Goal: Check status: Check status

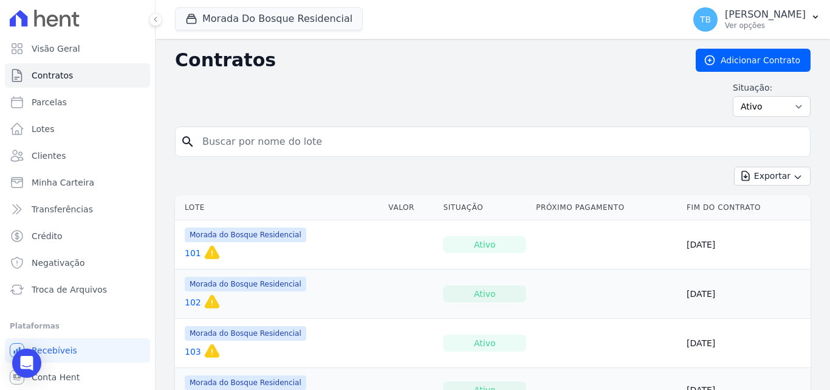
click at [268, 139] on input "search" at bounding box center [500, 141] width 610 height 24
type input "92"
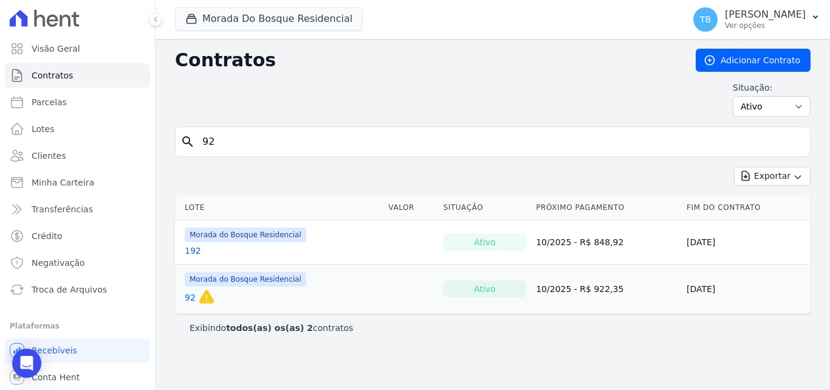
click at [189, 300] on link "92" at bounding box center [190, 297] width 11 height 12
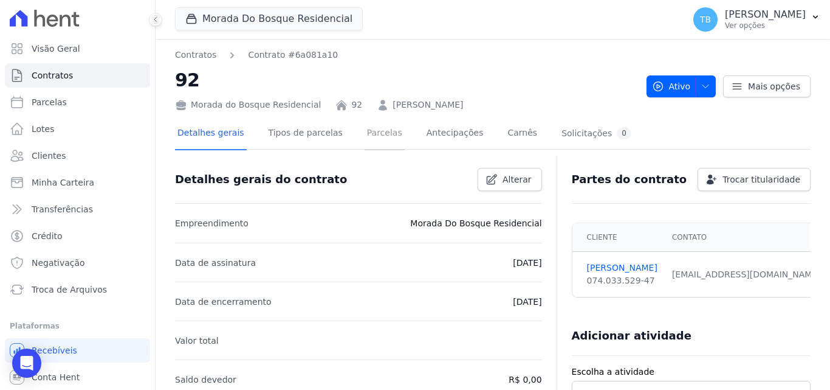
click at [365, 134] on link "Parcelas" at bounding box center [385, 134] width 40 height 32
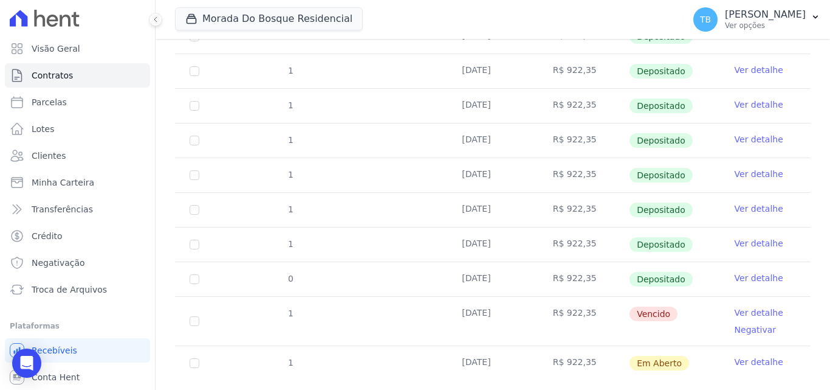
scroll to position [292, 0]
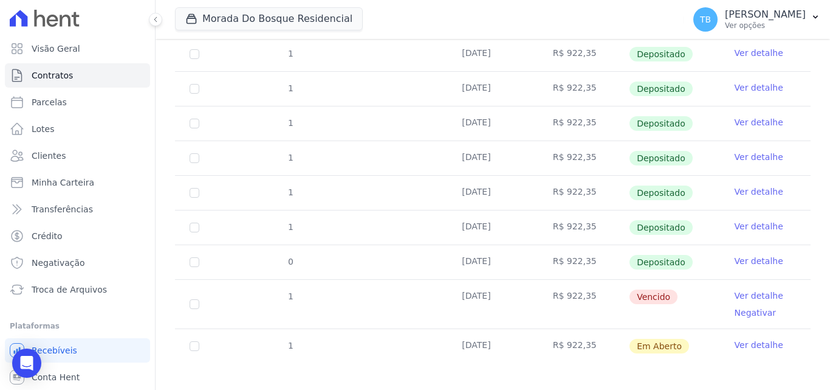
click at [740, 255] on link "Ver detalhe" at bounding box center [759, 261] width 49 height 12
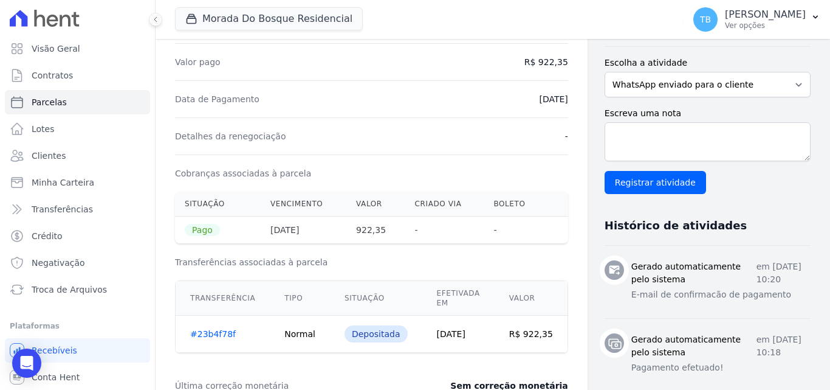
scroll to position [122, 0]
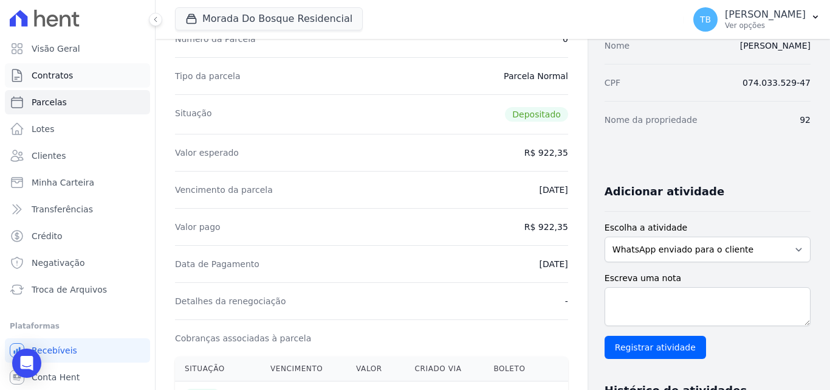
click at [94, 74] on link "Contratos" at bounding box center [77, 75] width 145 height 24
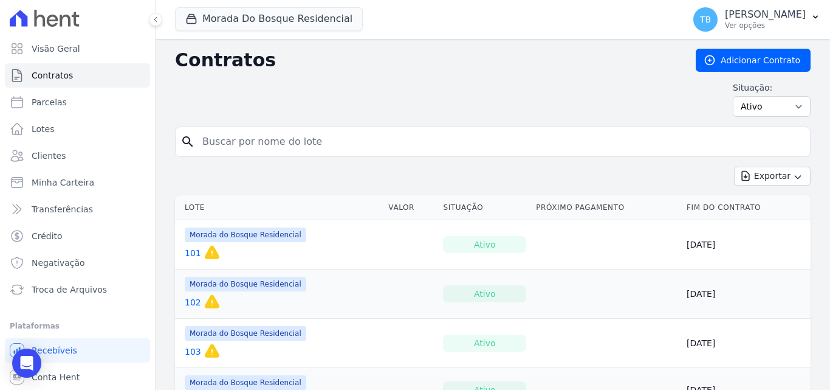
click at [241, 143] on input "search" at bounding box center [500, 141] width 610 height 24
type input "178"
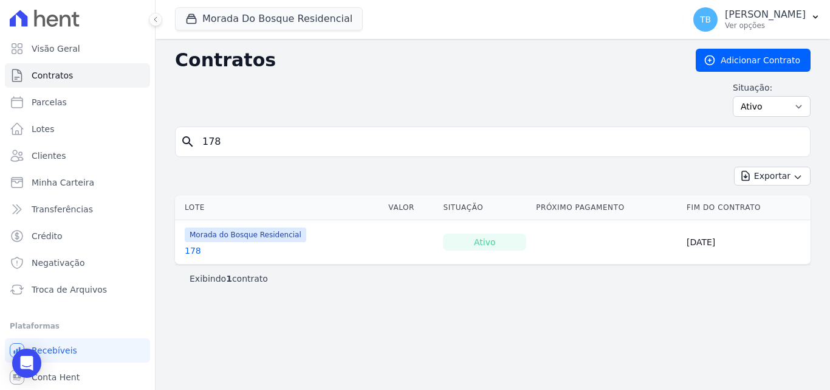
click at [194, 248] on link "178" at bounding box center [193, 250] width 16 height 12
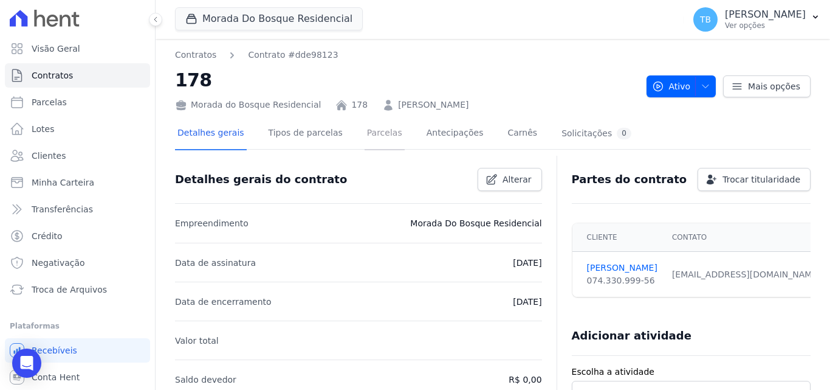
click at [373, 134] on link "Parcelas" at bounding box center [385, 134] width 40 height 32
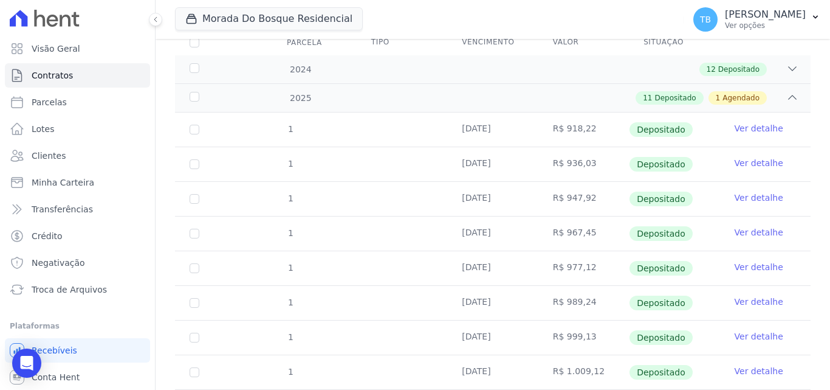
scroll to position [347, 0]
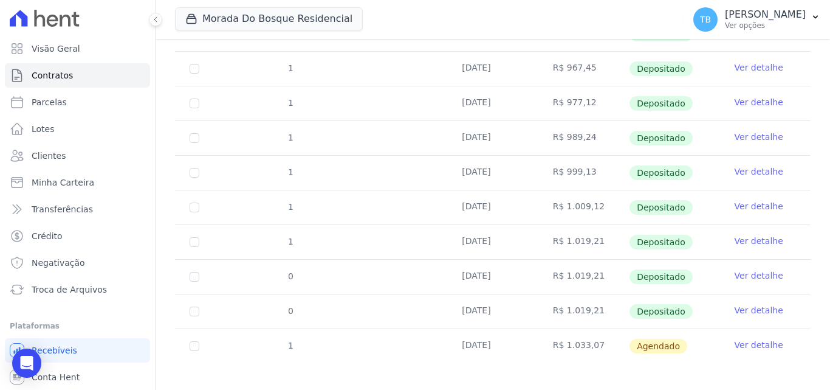
click at [740, 269] on link "Ver detalhe" at bounding box center [759, 275] width 49 height 12
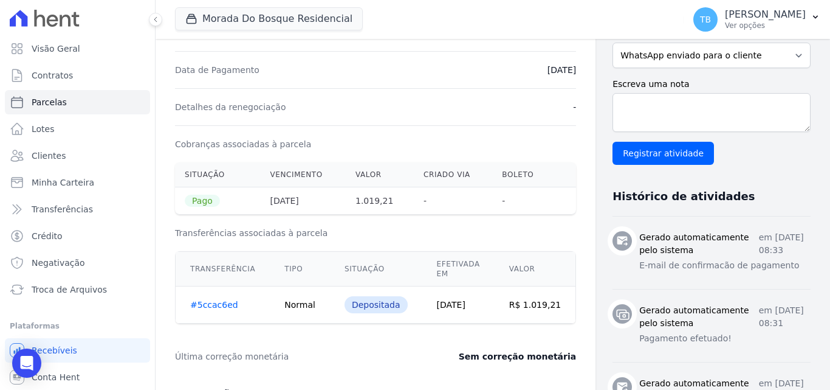
scroll to position [243, 0]
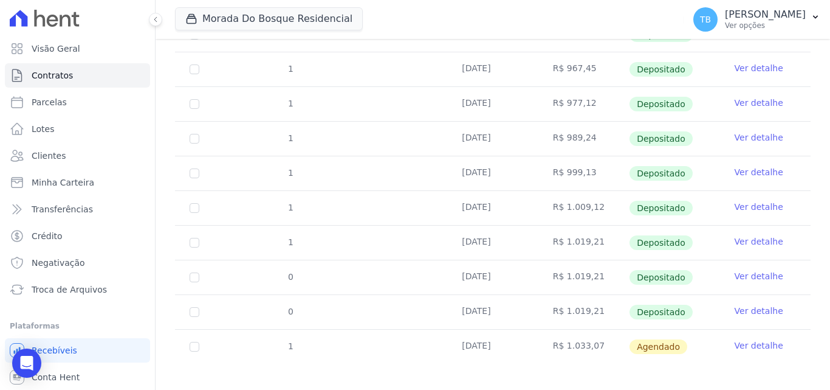
scroll to position [347, 0]
click at [767, 304] on link "Ver detalhe" at bounding box center [759, 310] width 49 height 12
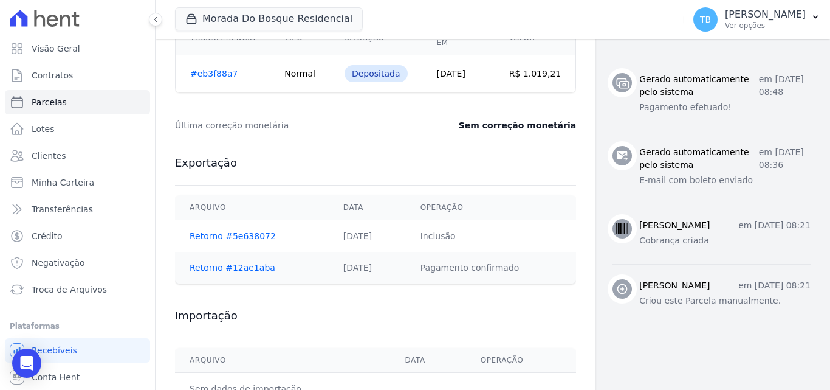
scroll to position [547, 0]
click at [70, 76] on link "Contratos" at bounding box center [77, 75] width 145 height 24
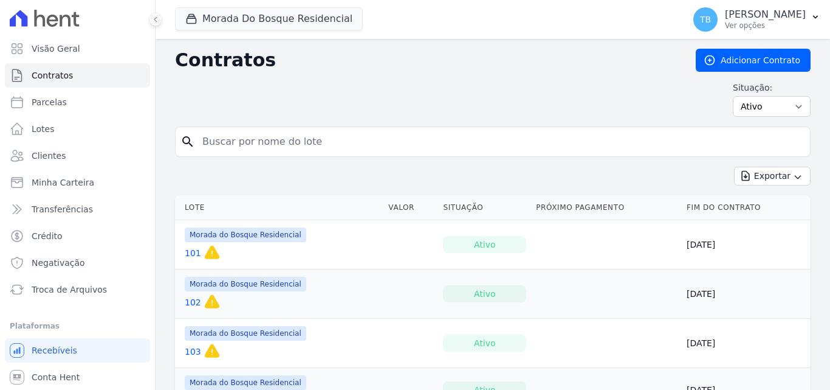
click at [259, 140] on input "search" at bounding box center [500, 141] width 610 height 24
type input "18"
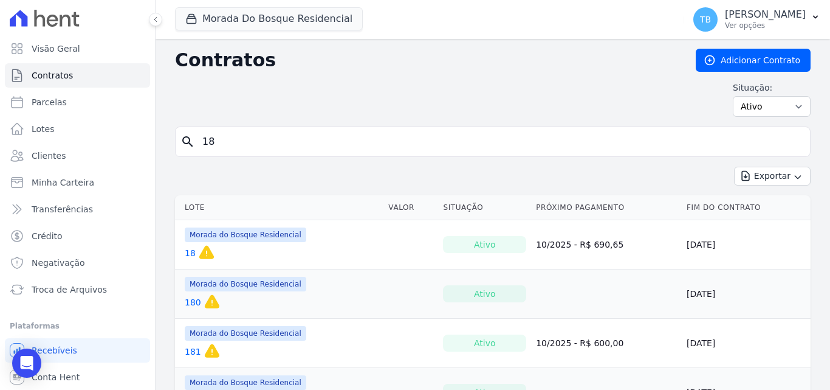
click at [190, 253] on link "18" at bounding box center [190, 253] width 11 height 12
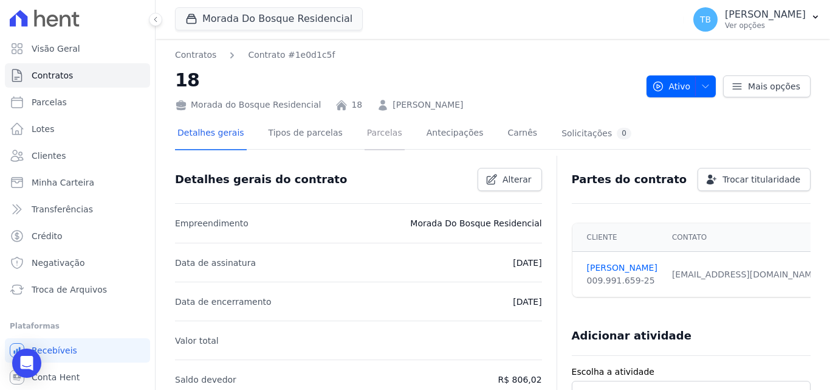
click at [380, 125] on link "Parcelas" at bounding box center [385, 134] width 40 height 32
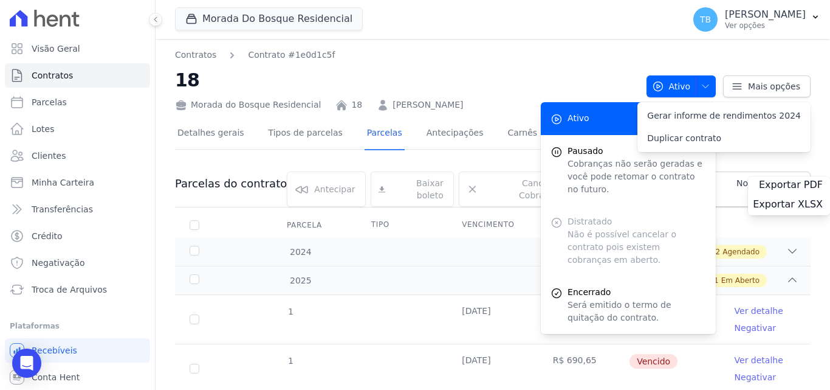
click at [365, 134] on link "Parcelas" at bounding box center [385, 134] width 40 height 32
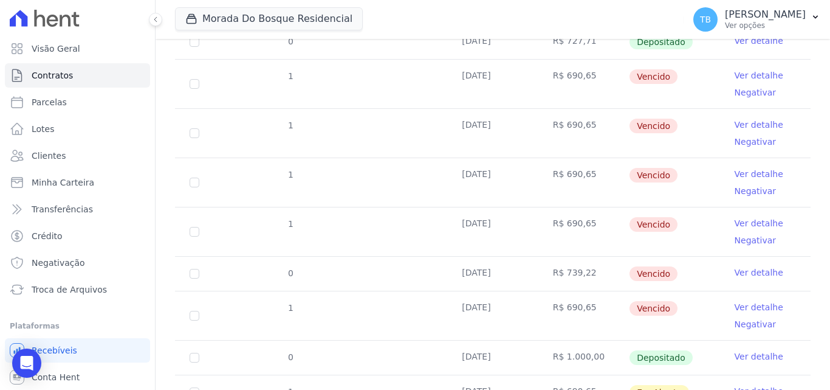
scroll to position [651, 0]
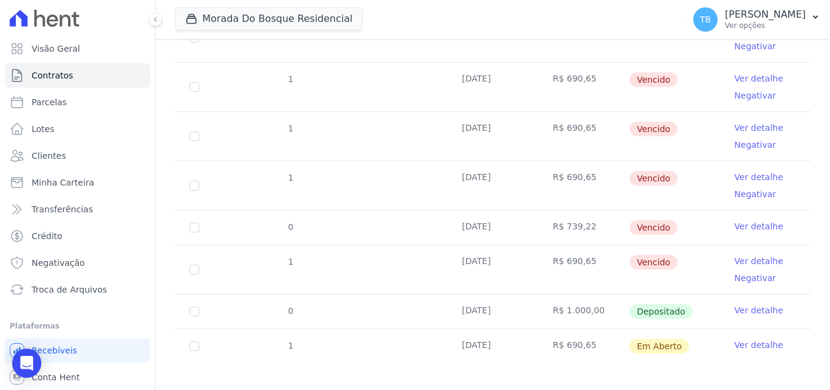
click at [738, 304] on link "Ver detalhe" at bounding box center [759, 310] width 49 height 12
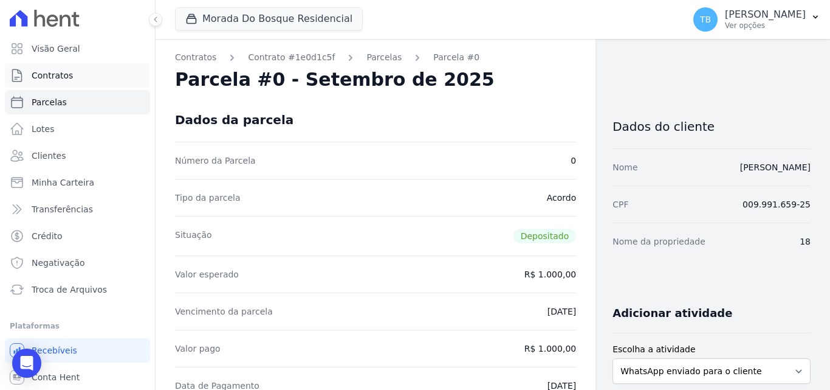
click at [76, 72] on link "Contratos" at bounding box center [77, 75] width 145 height 24
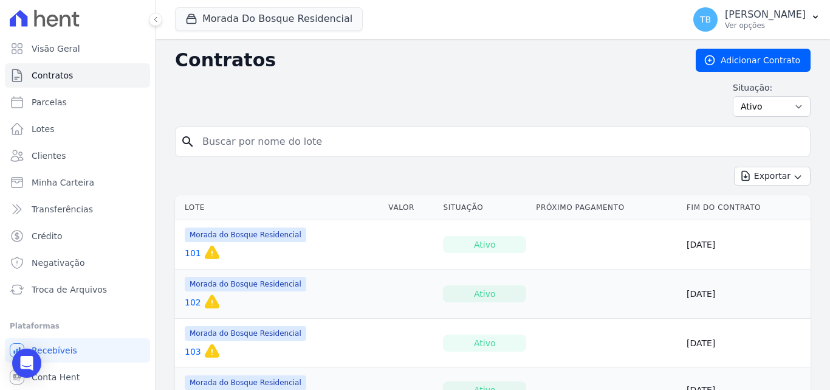
click at [230, 141] on input "search" at bounding box center [500, 141] width 610 height 24
type input "169"
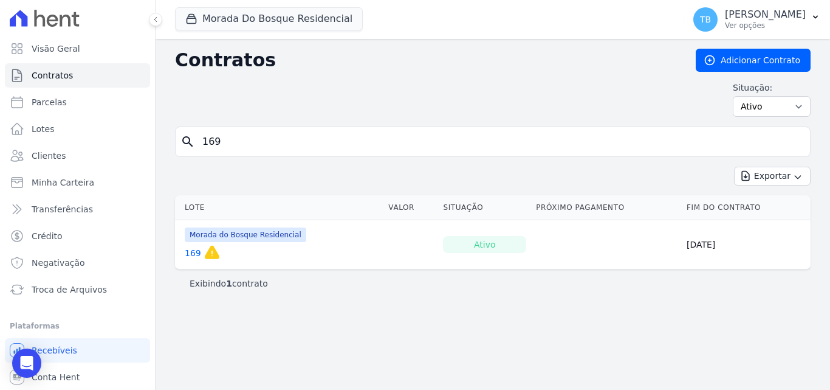
click at [190, 249] on link "169" at bounding box center [193, 253] width 16 height 12
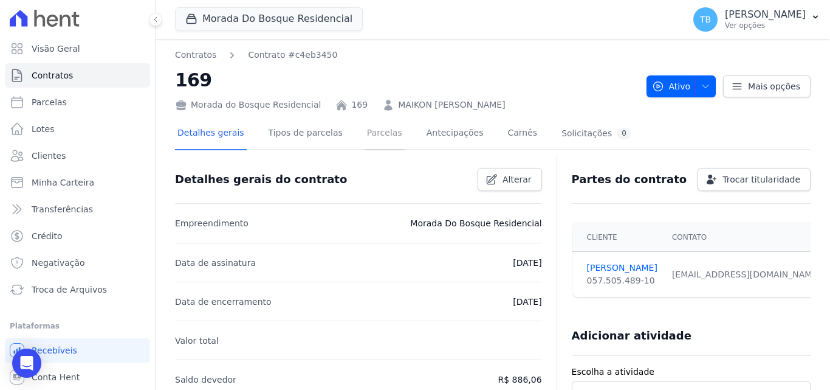
click at [365, 122] on link "Parcelas" at bounding box center [385, 134] width 40 height 32
click at [365, 132] on link "Parcelas" at bounding box center [385, 134] width 40 height 32
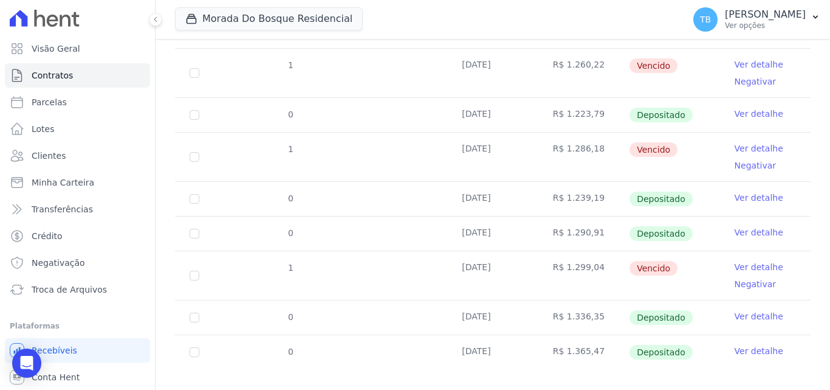
scroll to position [385, 0]
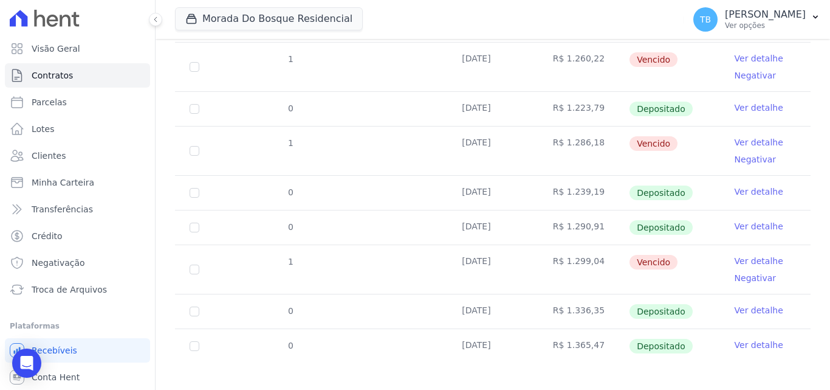
click at [757, 338] on link "Ver detalhe" at bounding box center [759, 344] width 49 height 12
click at [747, 338] on link "Ver detalhe" at bounding box center [759, 344] width 49 height 12
click at [754, 338] on link "Ver detalhe" at bounding box center [759, 344] width 49 height 12
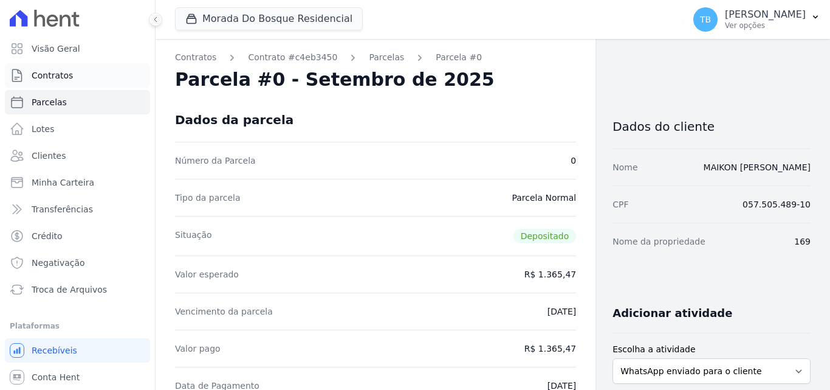
click at [44, 74] on span "Contratos" at bounding box center [52, 75] width 41 height 12
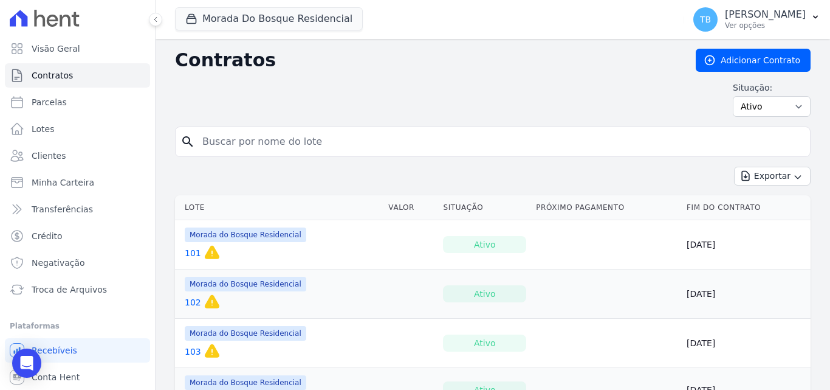
click at [269, 140] on input "search" at bounding box center [500, 141] width 610 height 24
type input "253"
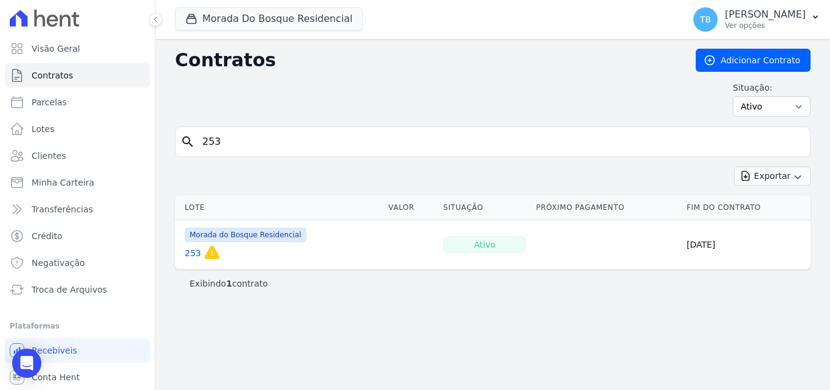
click at [188, 251] on link "253" at bounding box center [193, 253] width 16 height 12
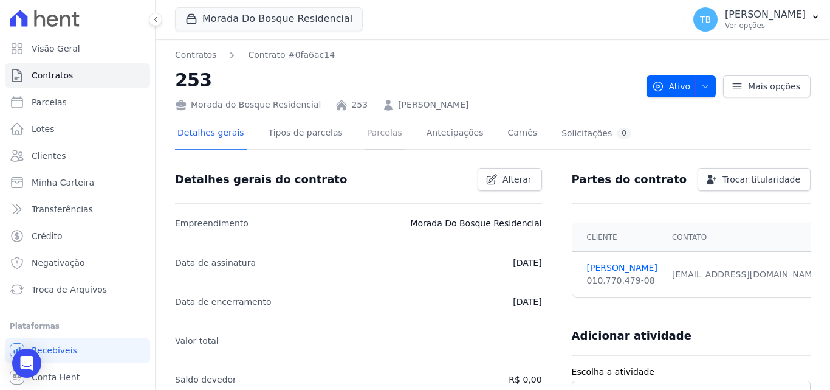
click at [365, 128] on link "Parcelas" at bounding box center [385, 134] width 40 height 32
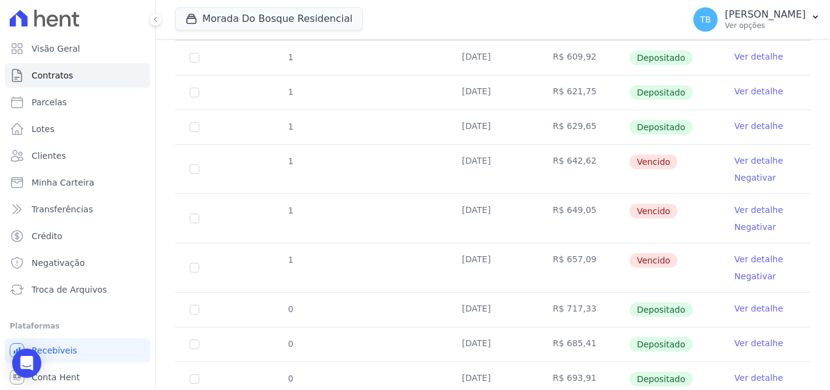
scroll to position [287, 0]
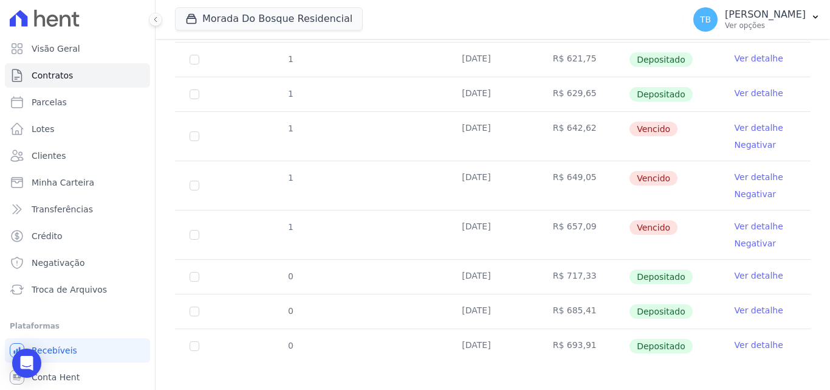
click at [737, 338] on link "Ver detalhe" at bounding box center [759, 344] width 49 height 12
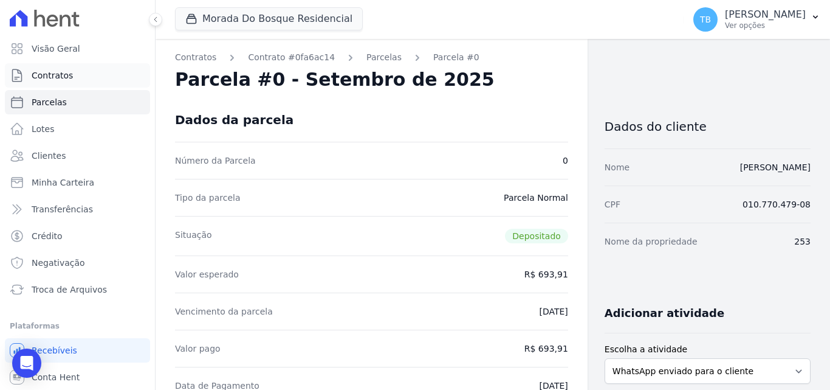
click at [52, 70] on span "Contratos" at bounding box center [52, 75] width 41 height 12
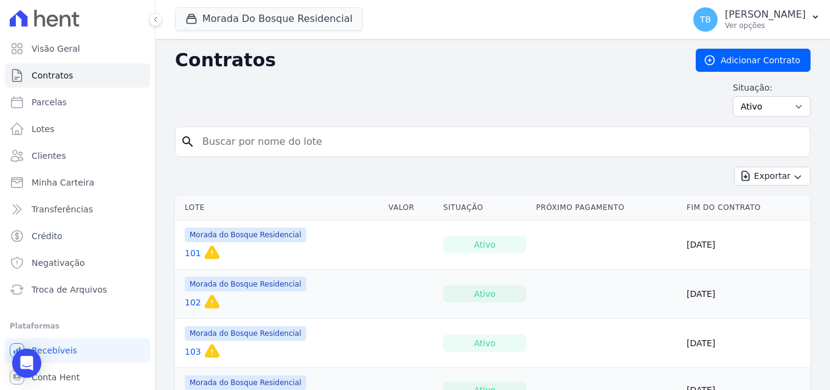
click at [238, 140] on input "search" at bounding box center [500, 141] width 610 height 24
type input "272"
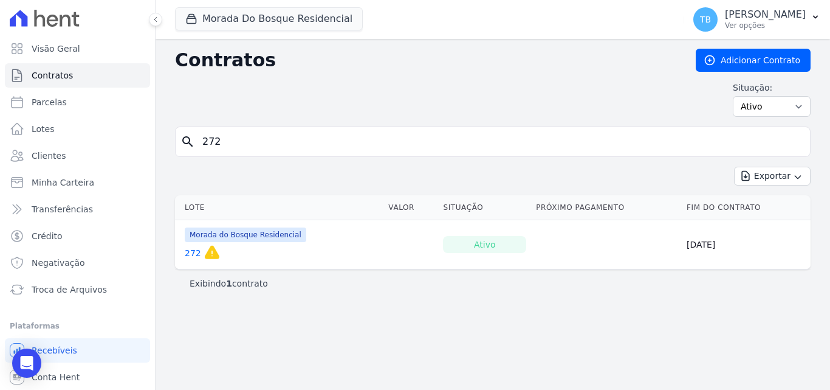
click at [192, 254] on link "272" at bounding box center [193, 253] width 16 height 12
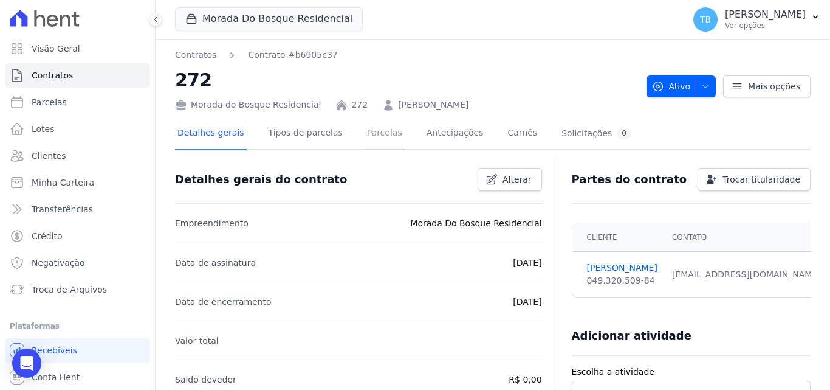
click at [368, 129] on link "Parcelas" at bounding box center [385, 134] width 40 height 32
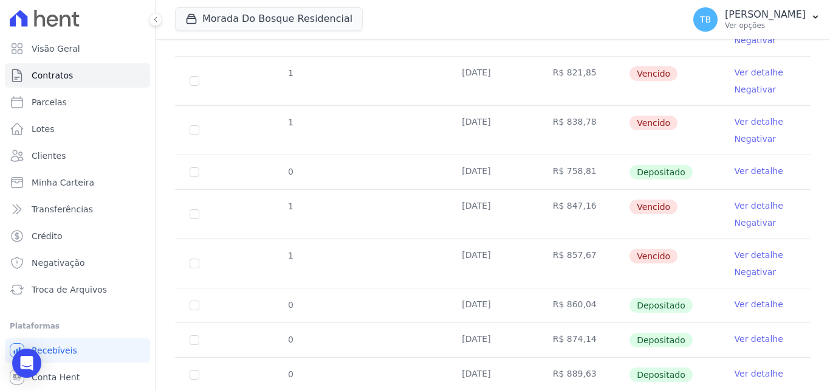
scroll to position [365, 0]
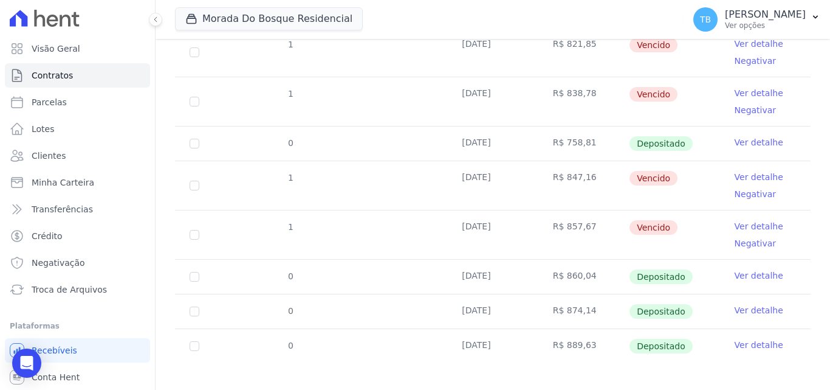
click at [735, 338] on link "Ver detalhe" at bounding box center [759, 344] width 49 height 12
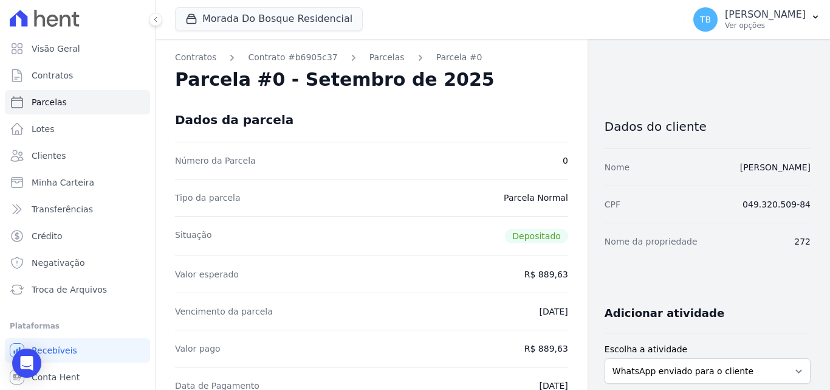
click at [756, 333] on div "Adicionar atividade Escolha a atividade WhatsApp enviado para o cliente Adicion…" at bounding box center [708, 387] width 206 height 187
click at [80, 75] on link "Contratos" at bounding box center [77, 75] width 145 height 24
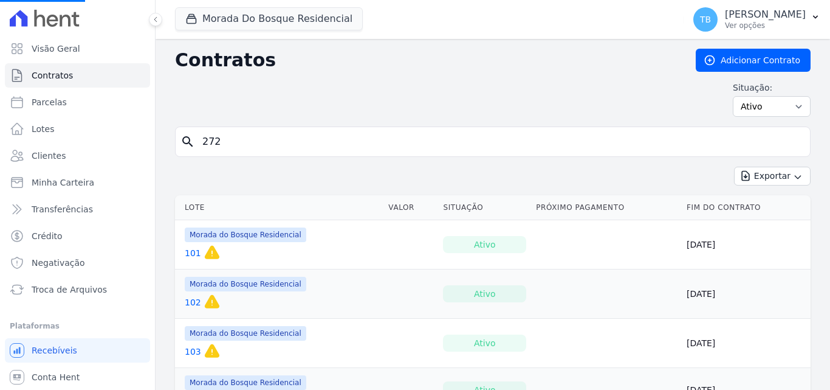
click at [242, 148] on input "272" at bounding box center [500, 141] width 610 height 24
click at [255, 138] on input "search" at bounding box center [500, 141] width 610 height 24
type input "293"
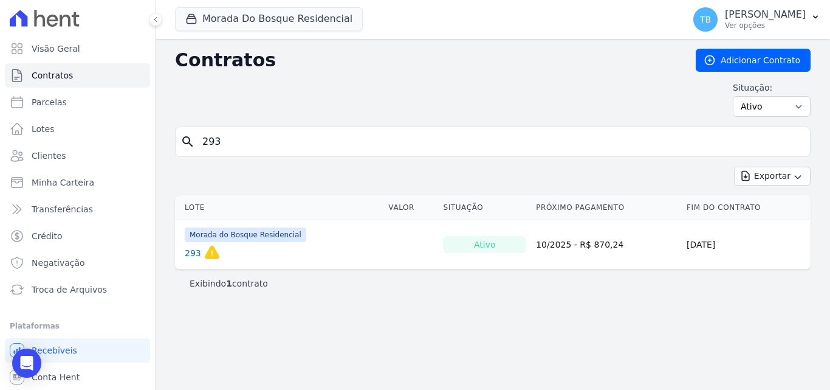
click at [195, 249] on link "293" at bounding box center [193, 253] width 16 height 12
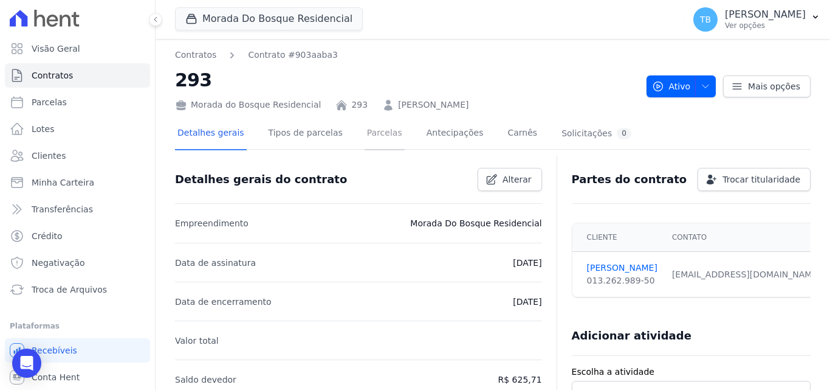
click at [365, 132] on link "Parcelas" at bounding box center [385, 134] width 40 height 32
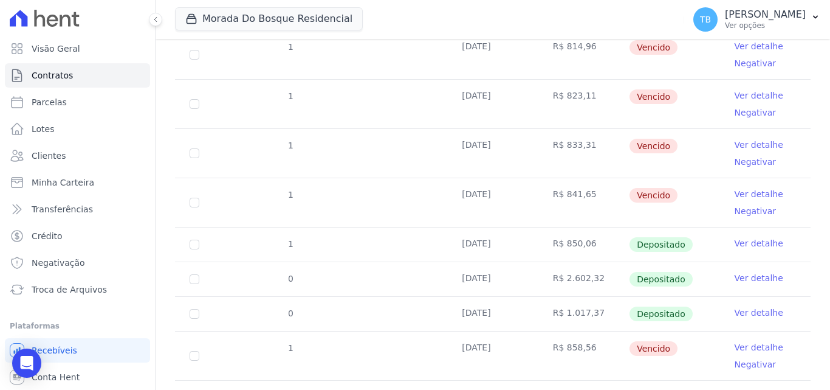
scroll to position [420, 0]
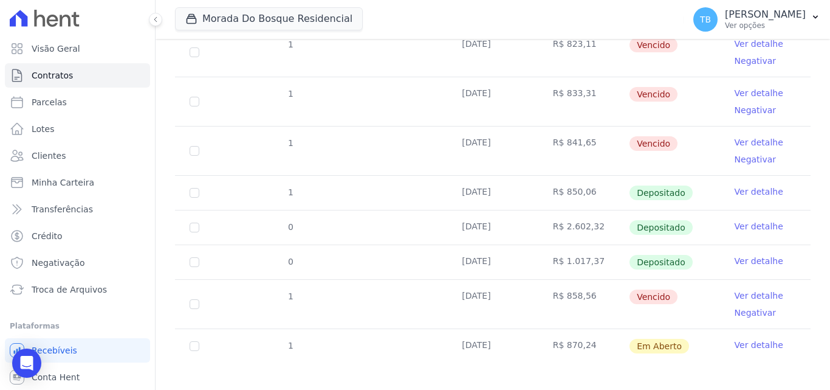
click at [738, 220] on link "Ver detalhe" at bounding box center [759, 226] width 49 height 12
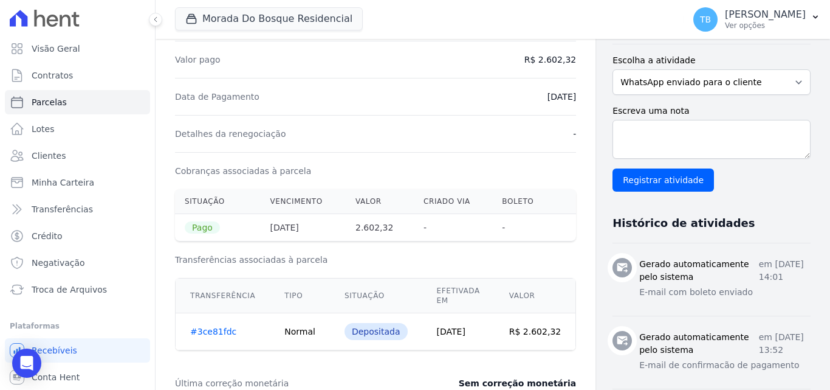
scroll to position [365, 0]
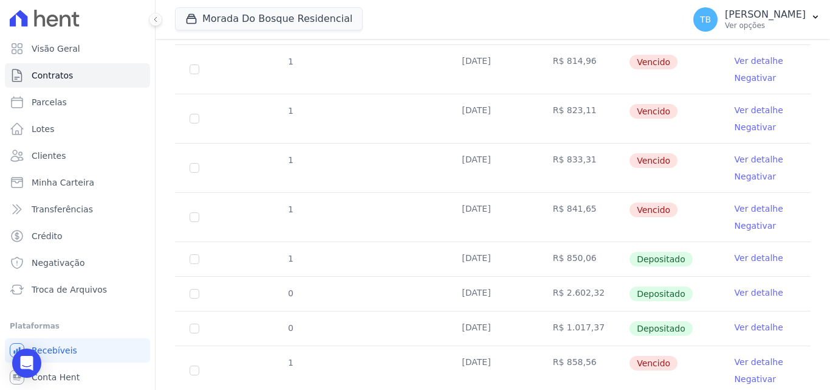
scroll to position [420, 0]
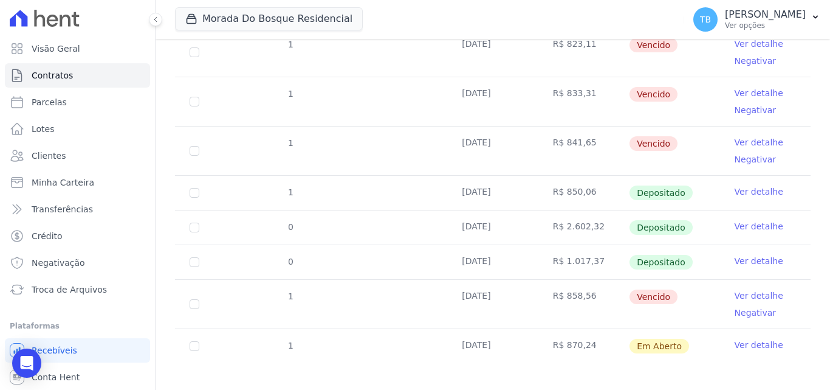
click at [759, 255] on link "Ver detalhe" at bounding box center [759, 261] width 49 height 12
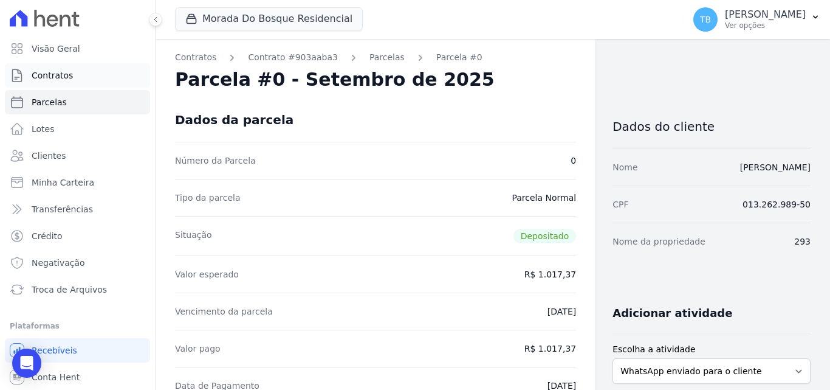
click at [100, 78] on link "Contratos" at bounding box center [77, 75] width 145 height 24
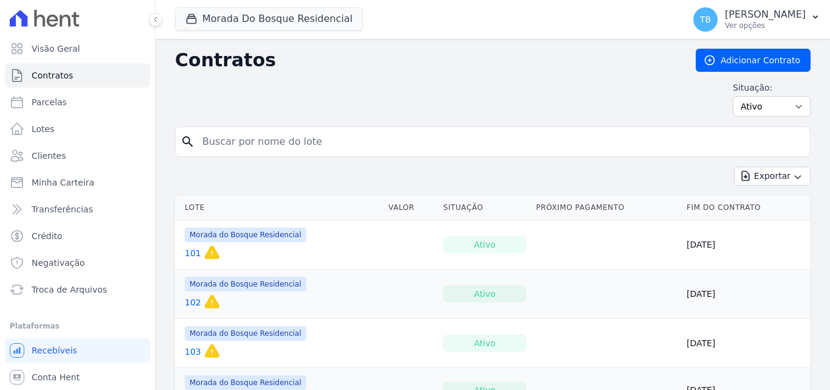
drag, startPoint x: 231, startPoint y: 140, endPoint x: 185, endPoint y: 134, distance: 46.1
type input "109"
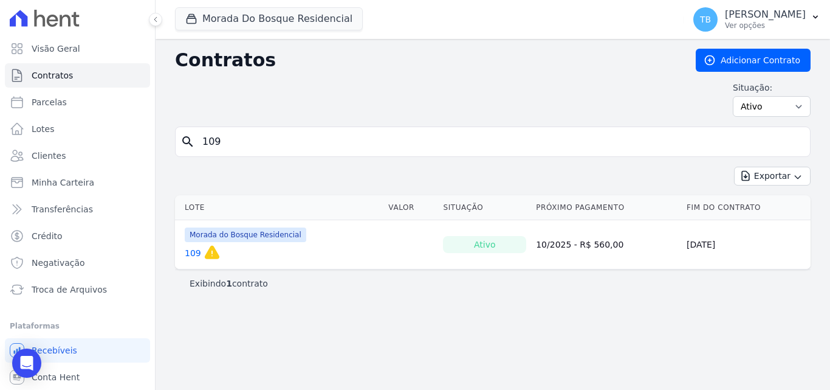
click at [187, 253] on link "109" at bounding box center [193, 253] width 16 height 12
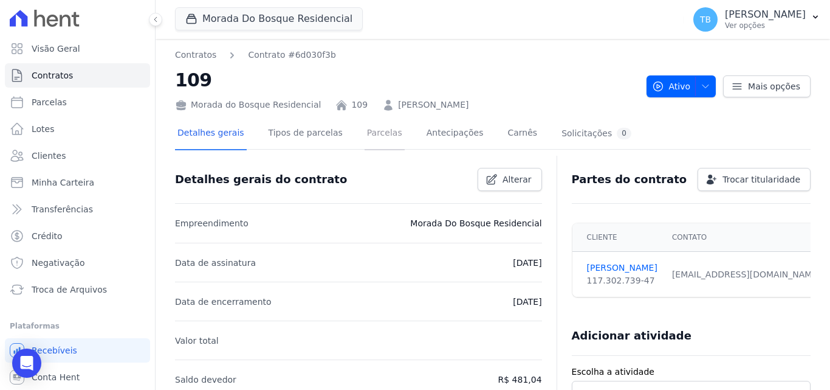
click at [376, 131] on link "Parcelas" at bounding box center [385, 134] width 40 height 32
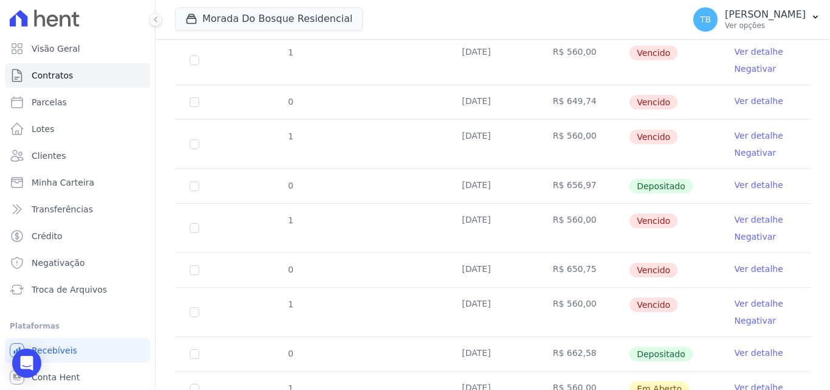
scroll to position [533, 0]
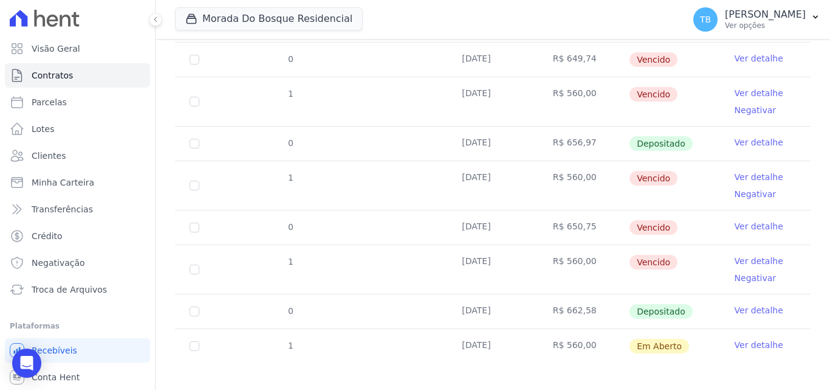
click at [735, 304] on link "Ver detalhe" at bounding box center [759, 310] width 49 height 12
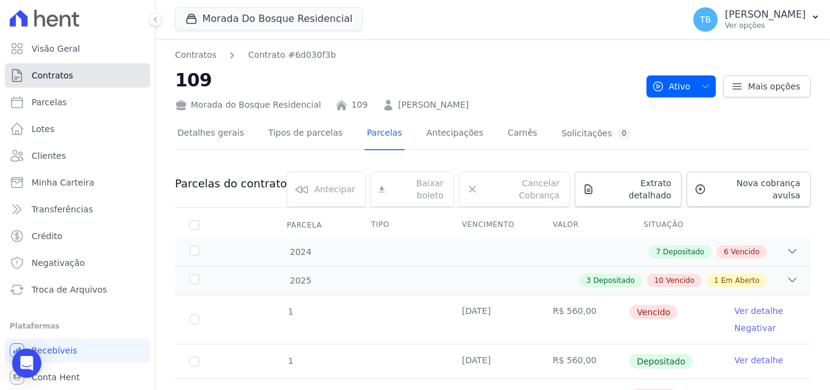
click at [74, 74] on link "Contratos" at bounding box center [77, 75] width 145 height 24
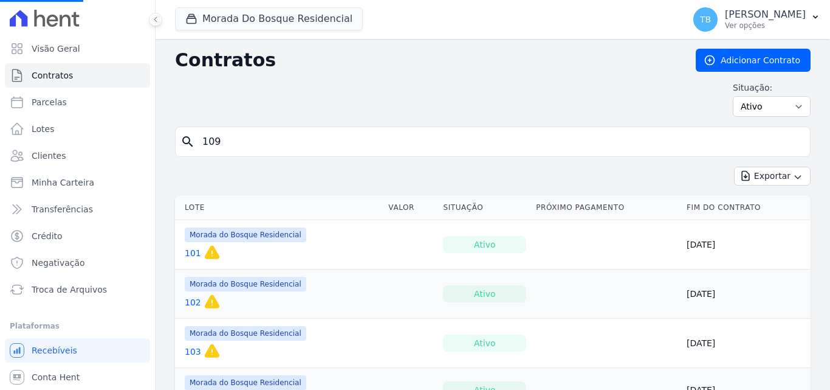
click at [255, 143] on input "109" at bounding box center [500, 141] width 610 height 24
click at [241, 133] on input "search" at bounding box center [500, 141] width 610 height 24
type input "285"
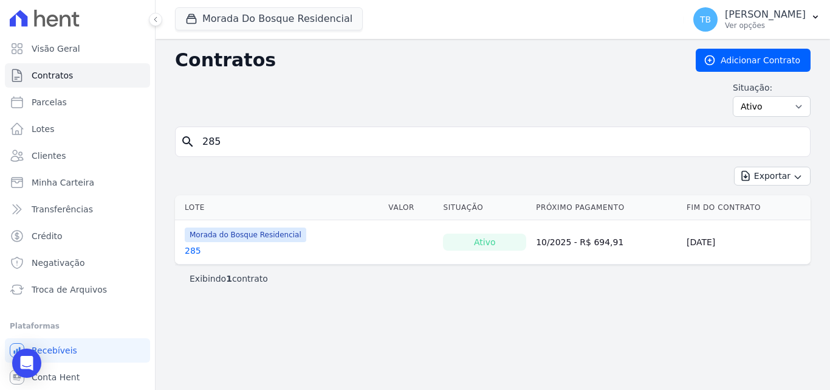
click at [192, 250] on link "285" at bounding box center [193, 250] width 16 height 12
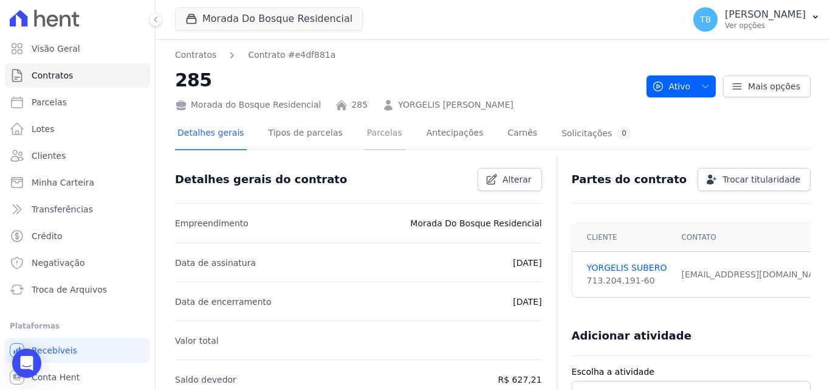
click at [368, 128] on link "Parcelas" at bounding box center [385, 134] width 40 height 32
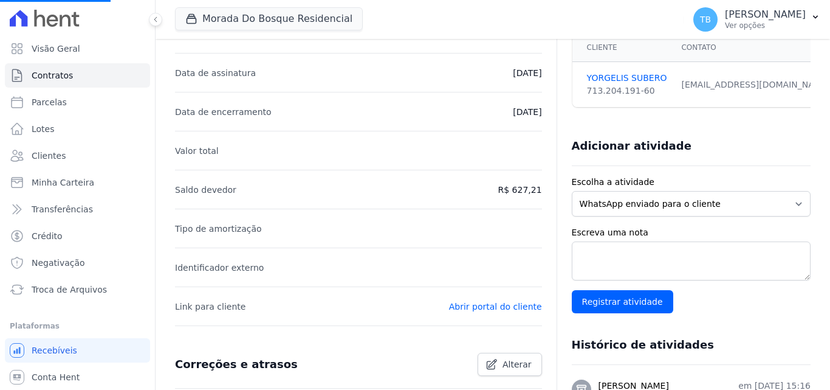
scroll to position [243, 0]
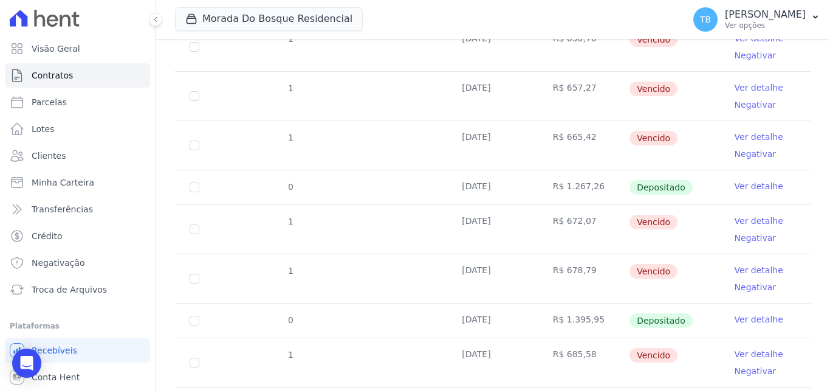
scroll to position [464, 0]
